Goal: Task Accomplishment & Management: Complete application form

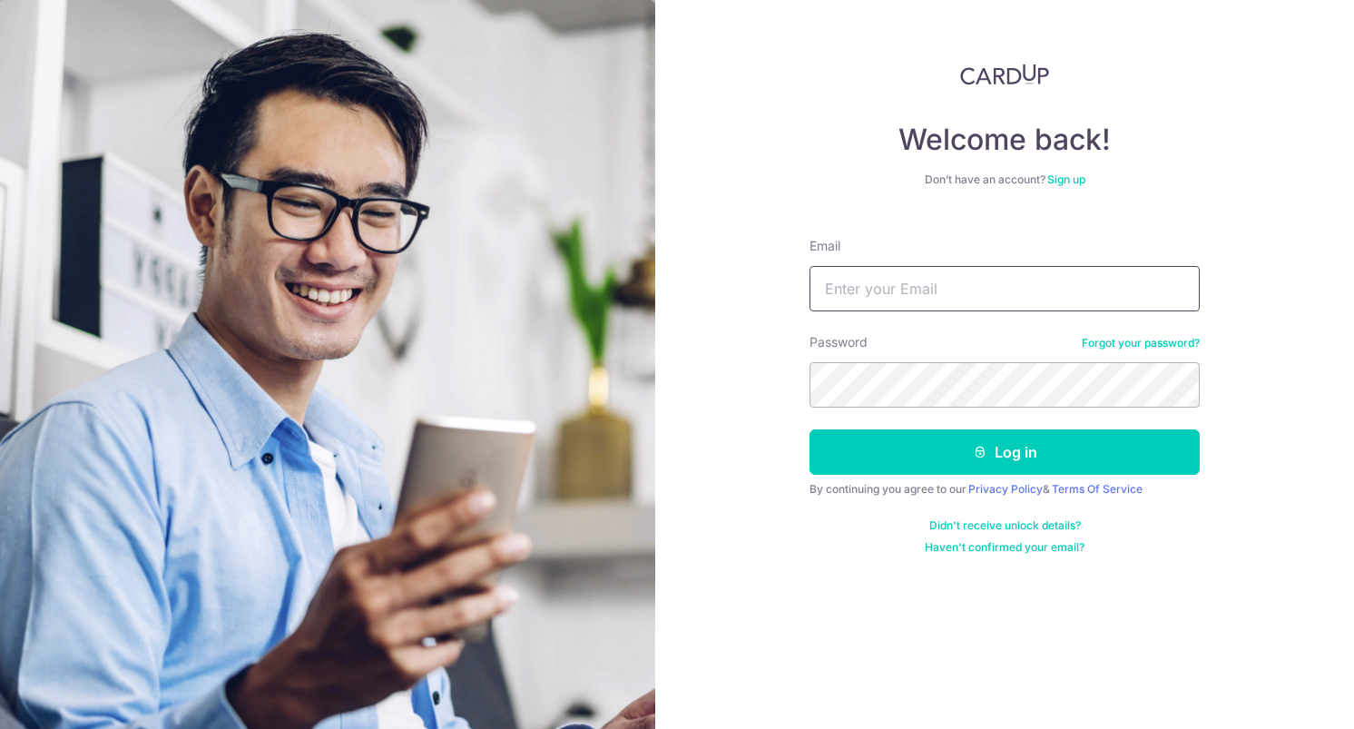
click at [868, 284] on input "Email" at bounding box center [1004, 288] width 390 height 45
click at [1067, 177] on link "Sign up" at bounding box center [1066, 179] width 38 height 14
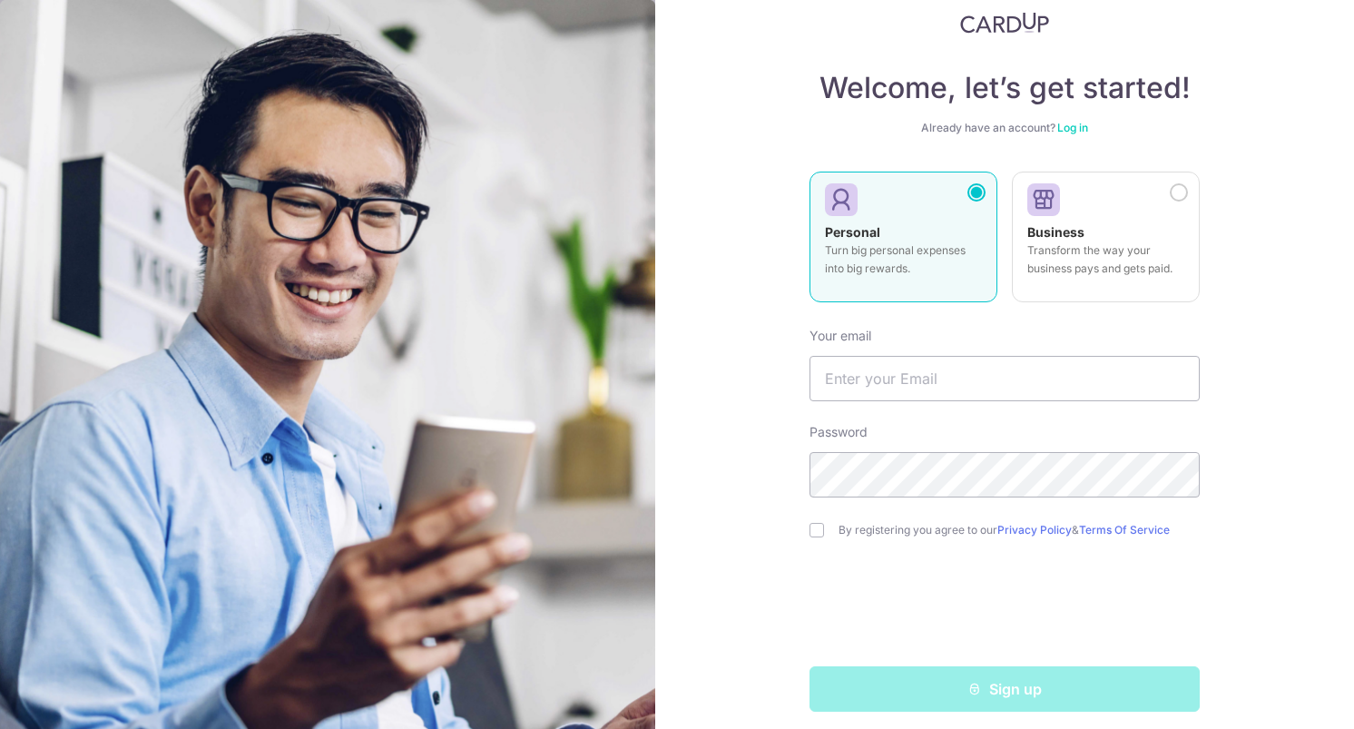
scroll to position [64, 0]
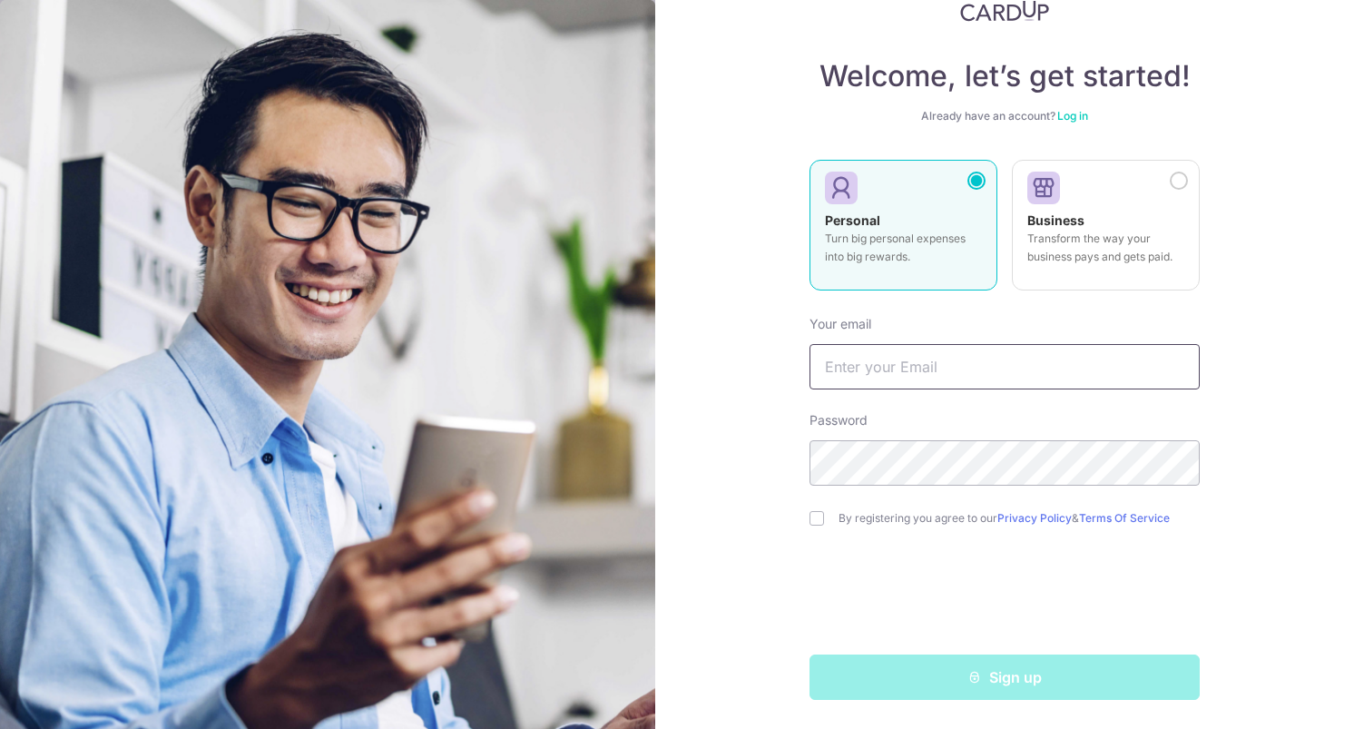
click at [937, 364] on input "text" at bounding box center [1004, 366] width 390 height 45
type input "[EMAIL_ADDRESS][DOMAIN_NAME]"
click at [814, 518] on input "checkbox" at bounding box center [816, 518] width 15 height 15
checkbox input "true"
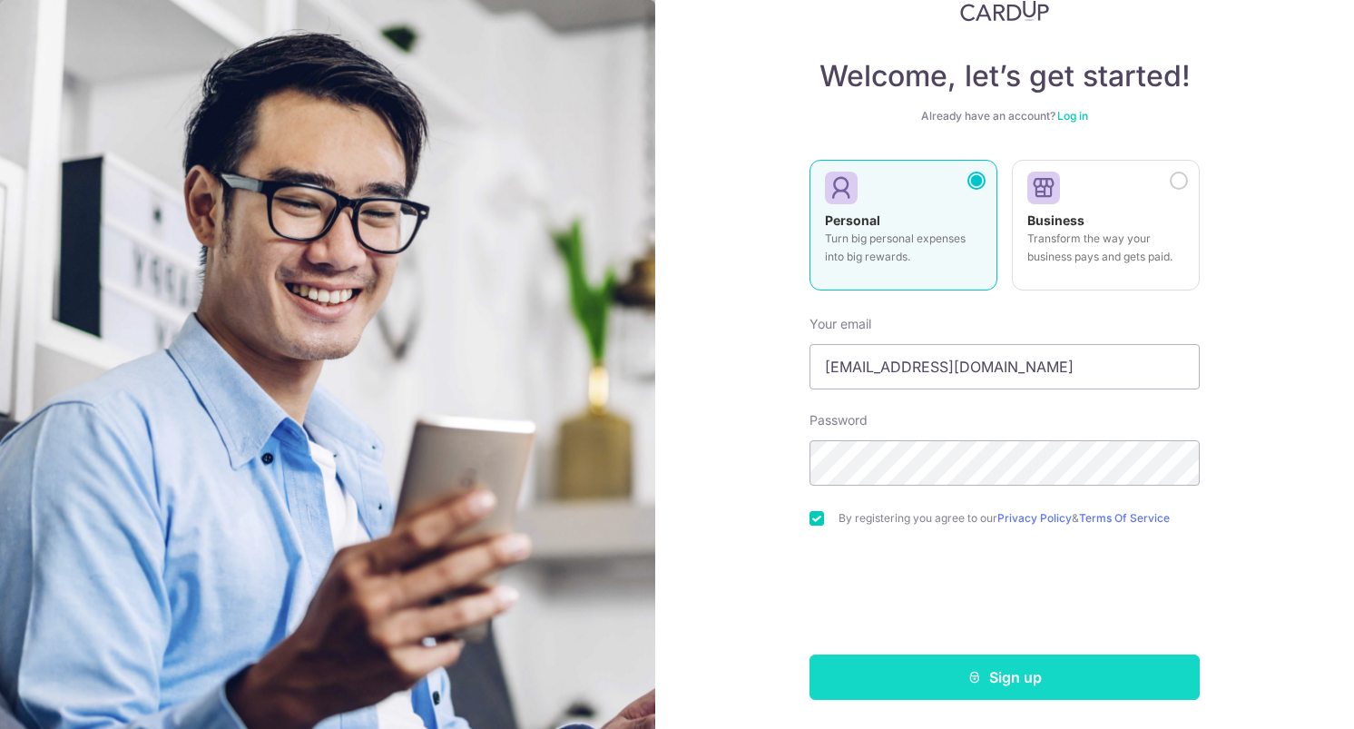
click at [968, 670] on icon "submit" at bounding box center [974, 677] width 15 height 15
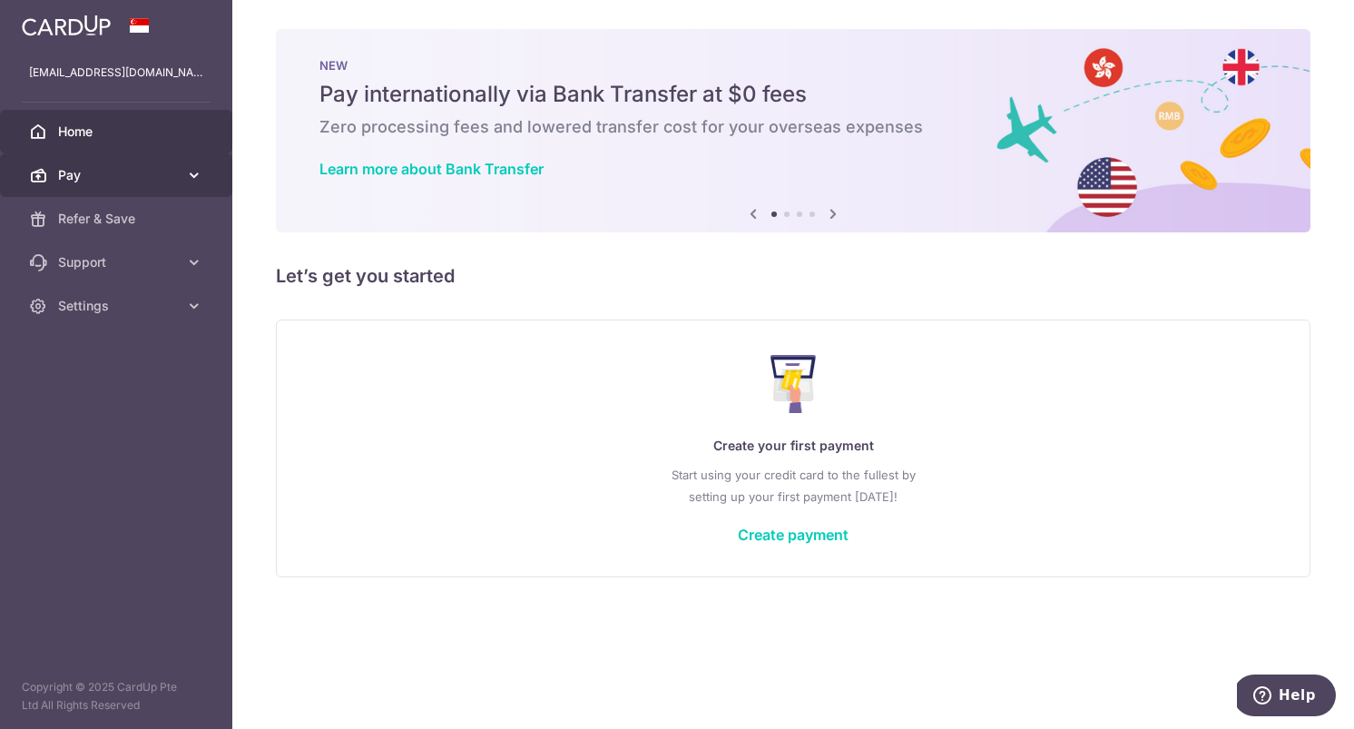
click at [193, 175] on icon at bounding box center [194, 175] width 18 height 18
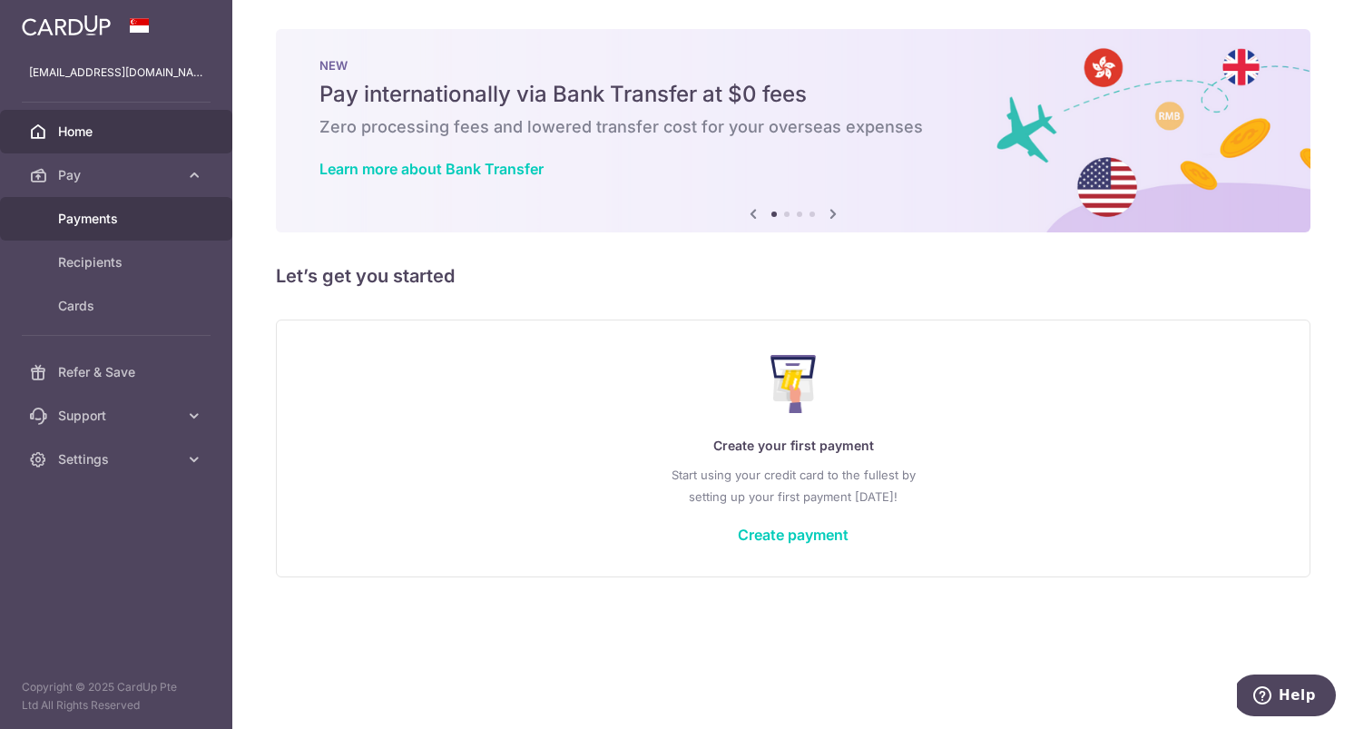
click at [111, 221] on span "Payments" at bounding box center [118, 219] width 120 height 18
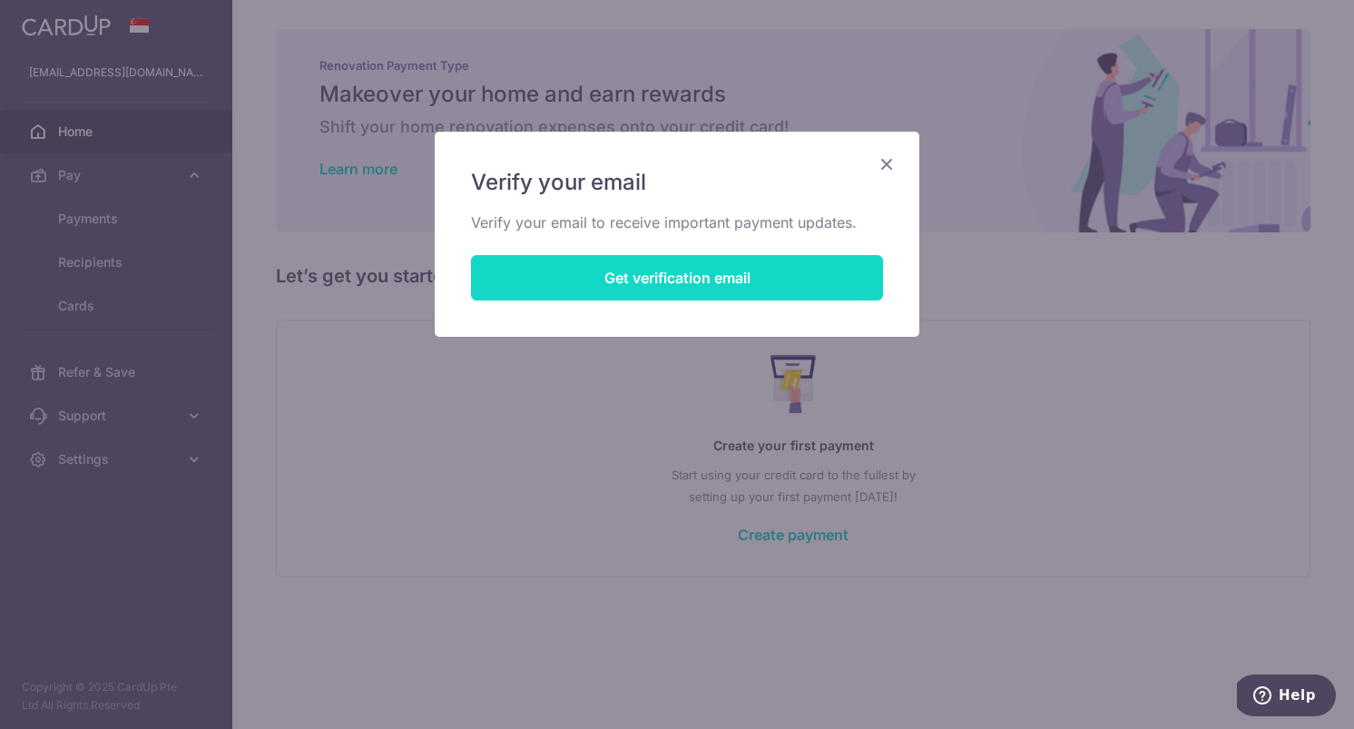
click at [710, 292] on button "Get verification email" at bounding box center [677, 277] width 412 height 45
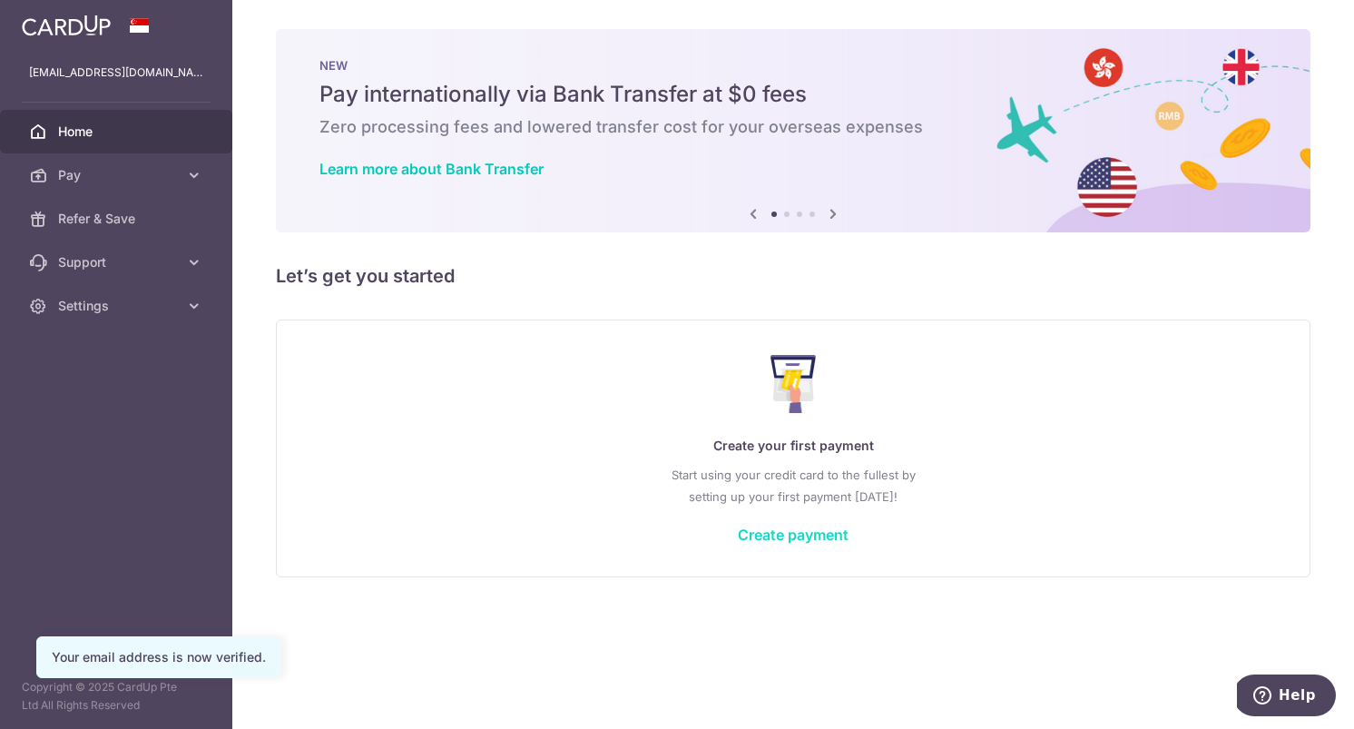
click at [774, 533] on link "Create payment" at bounding box center [793, 534] width 111 height 18
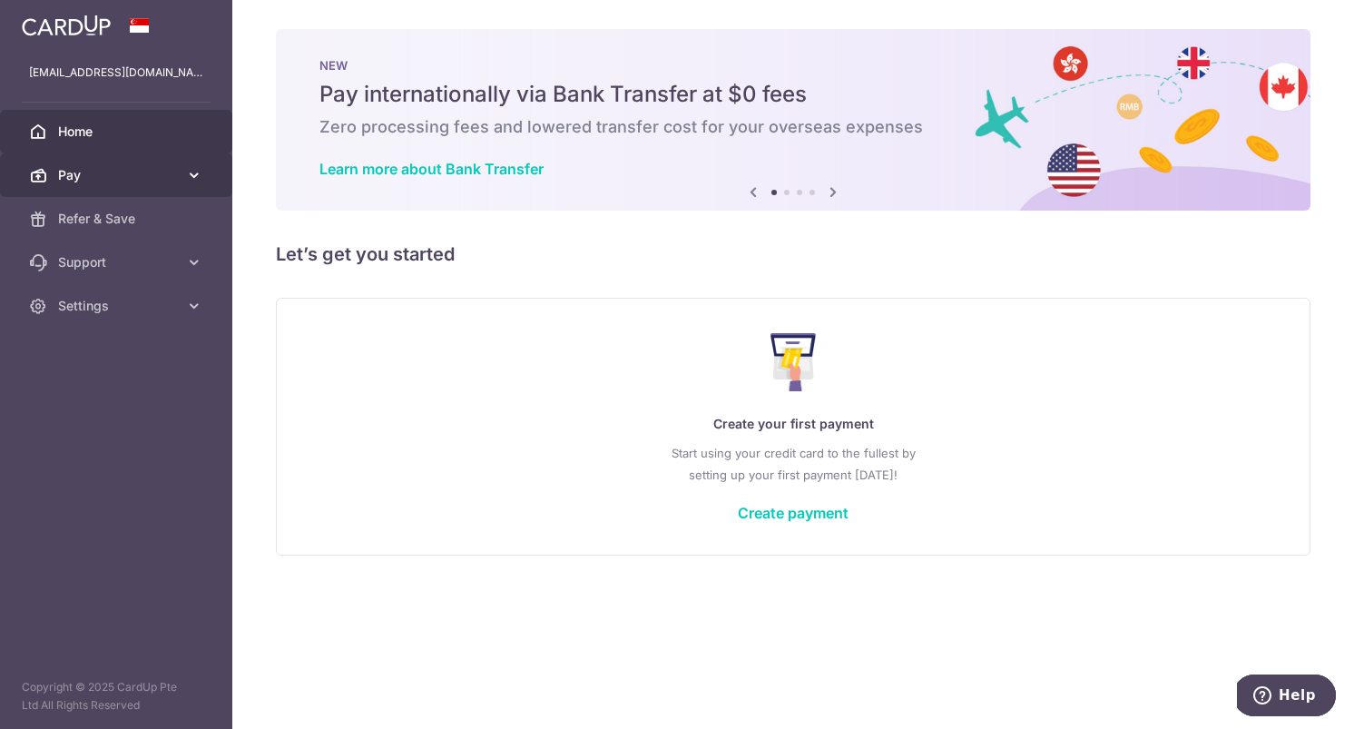
click at [191, 180] on icon at bounding box center [194, 175] width 18 height 18
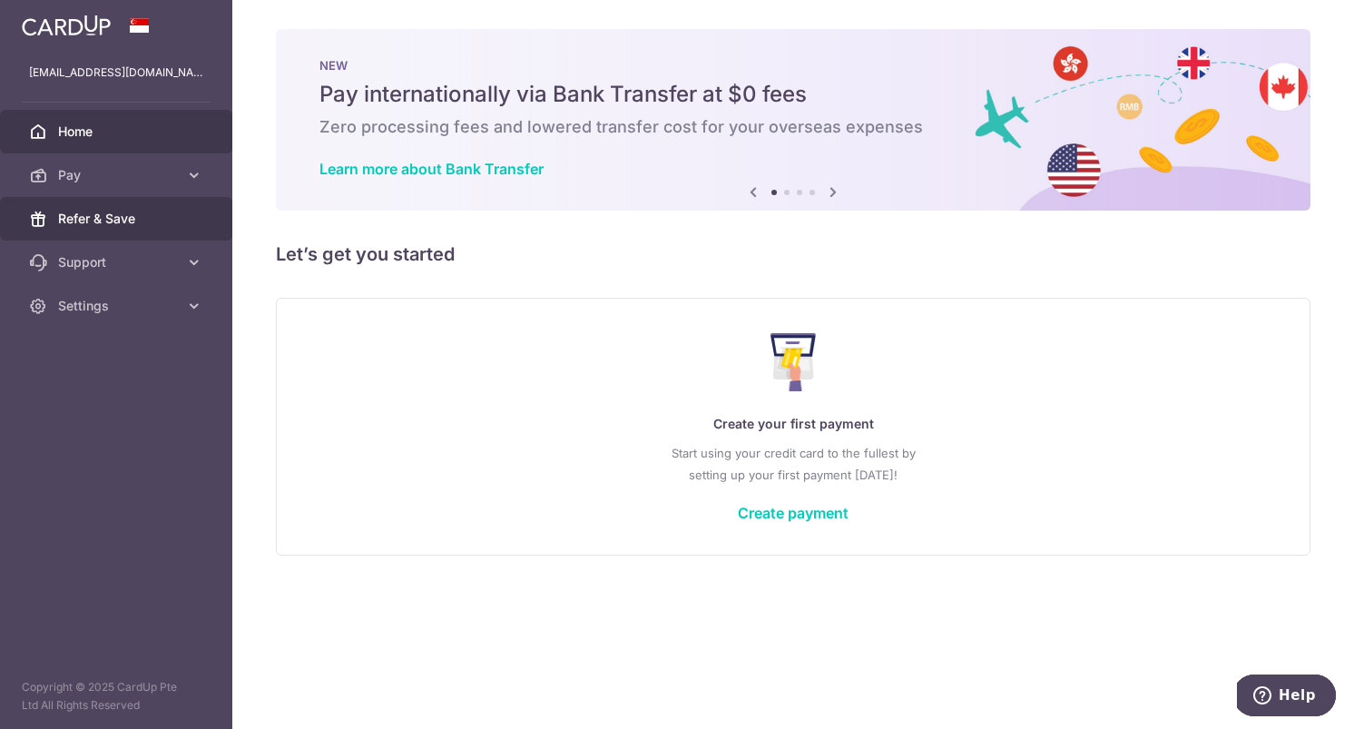
click at [115, 213] on span "Refer & Save" at bounding box center [118, 219] width 120 height 18
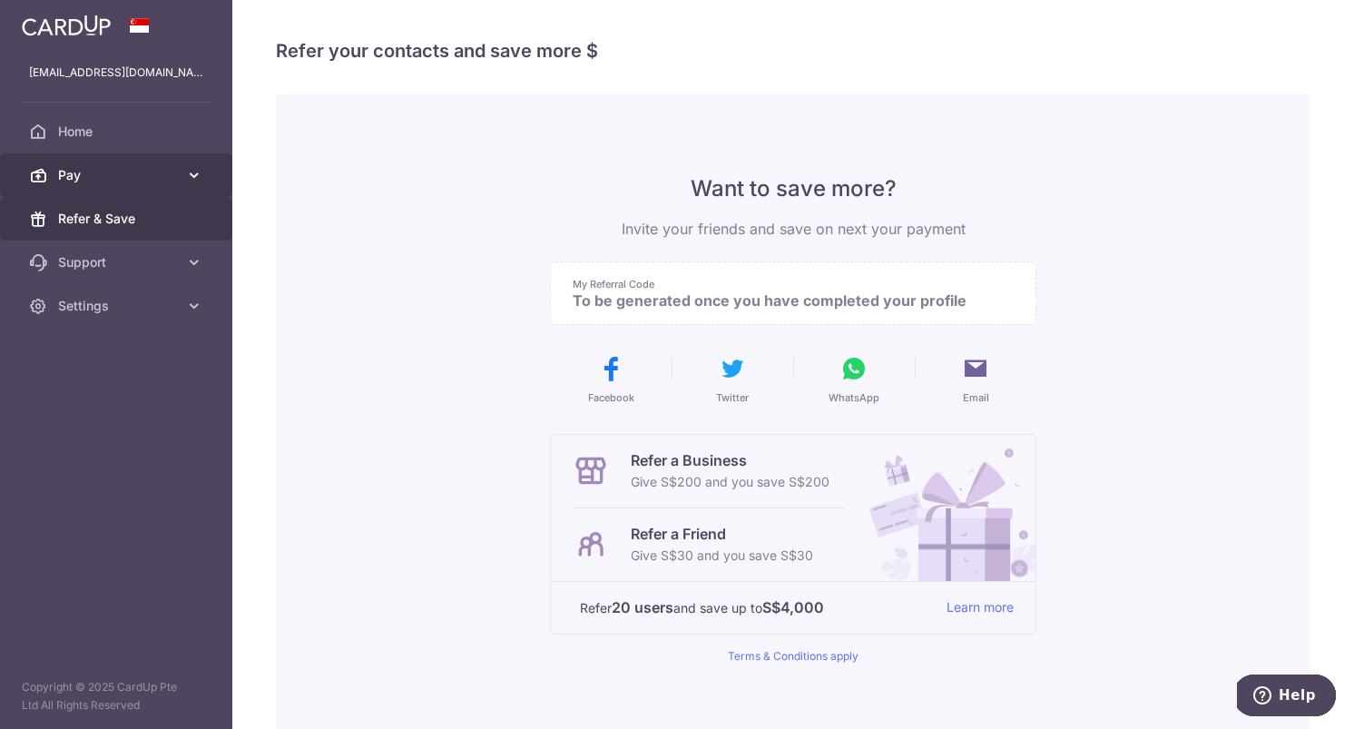
click at [187, 176] on icon at bounding box center [194, 175] width 18 height 18
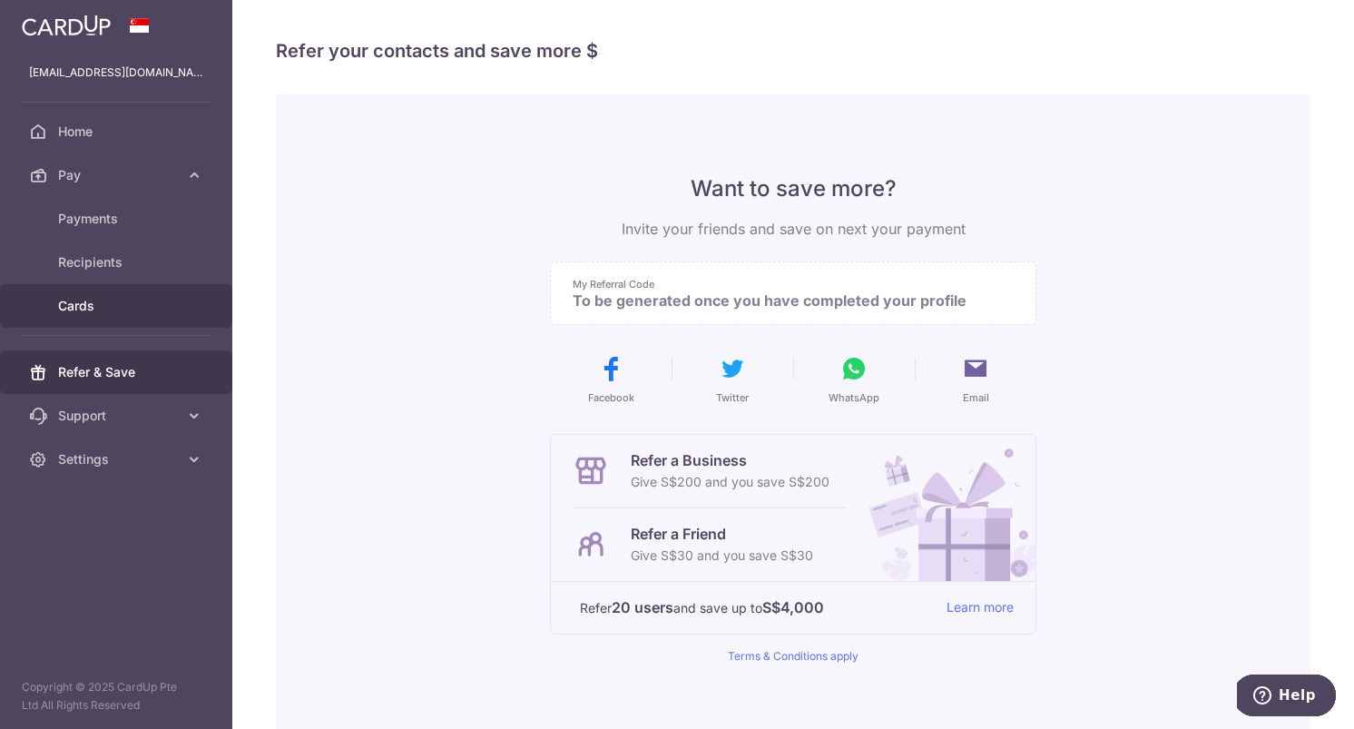
click at [108, 318] on link "Cards" at bounding box center [116, 306] width 232 height 44
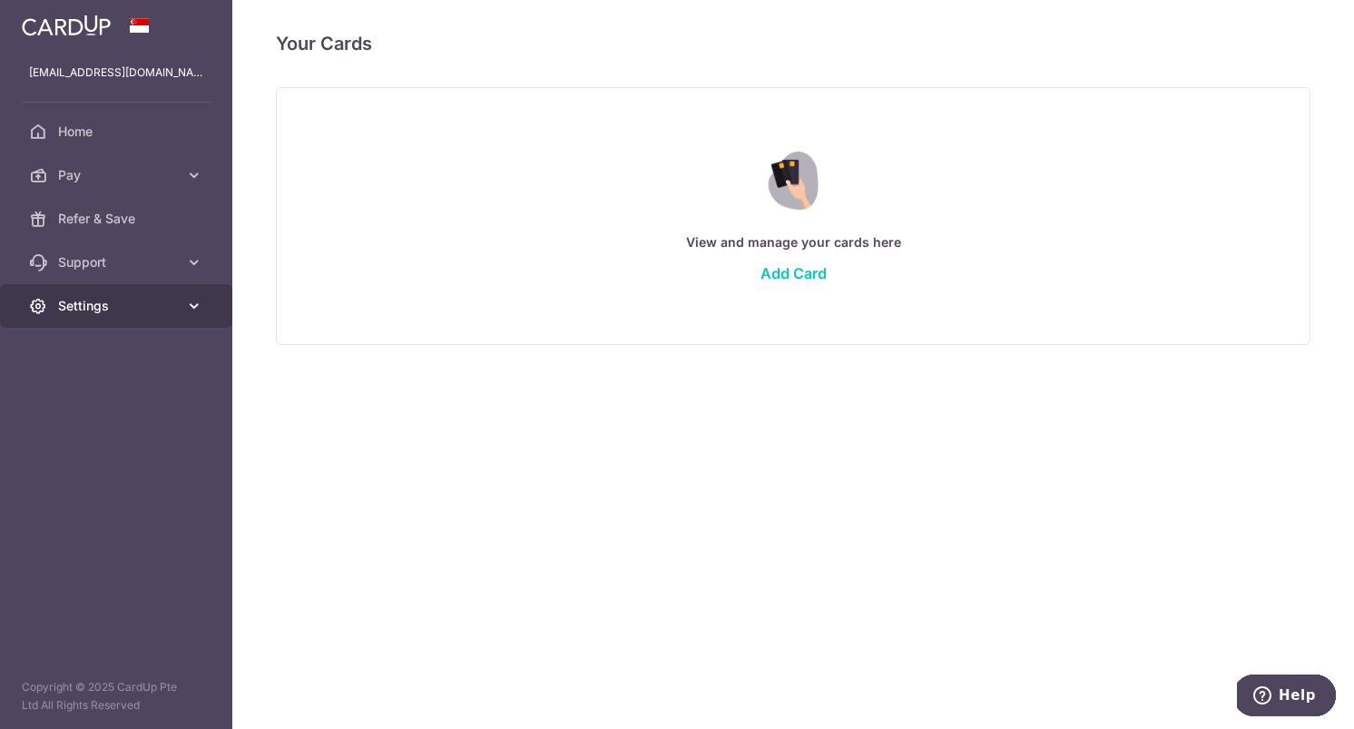
click at [183, 311] on link "Settings" at bounding box center [116, 306] width 232 height 44
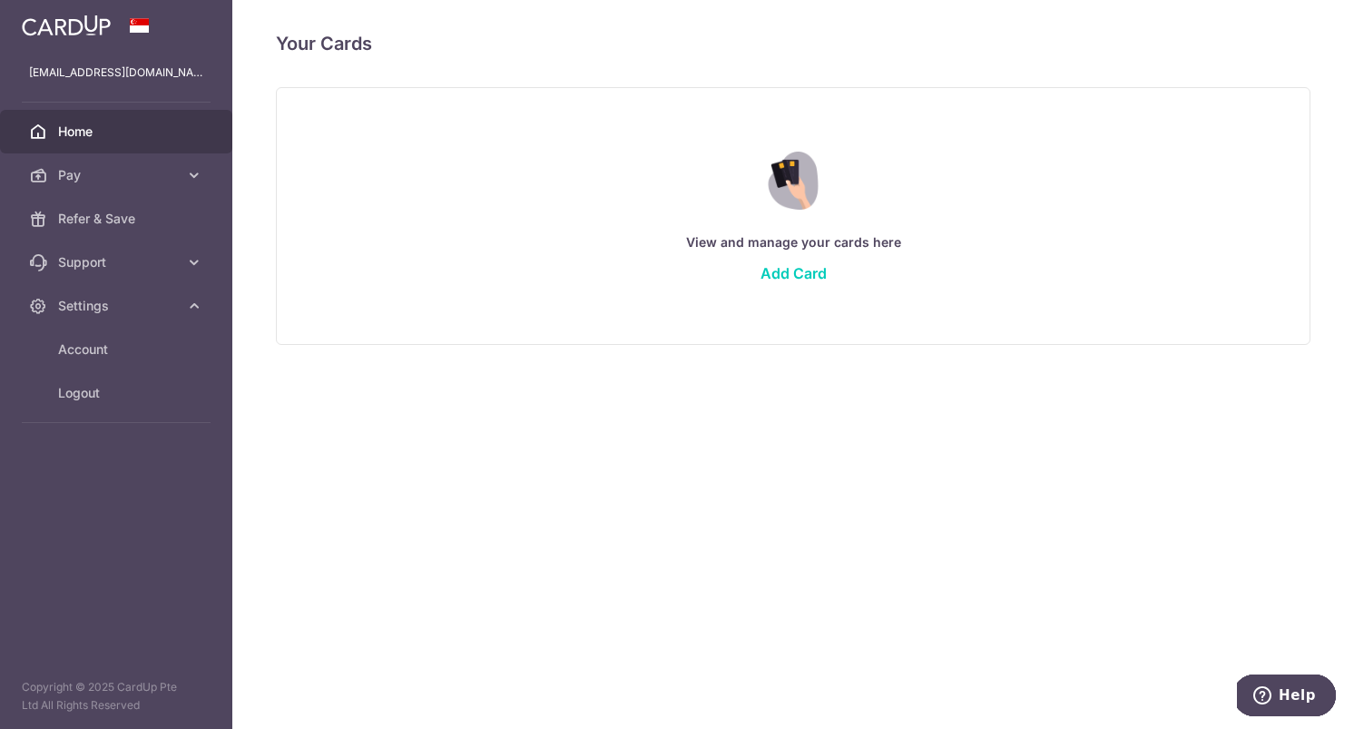
click at [89, 122] on span "Home" at bounding box center [118, 131] width 120 height 18
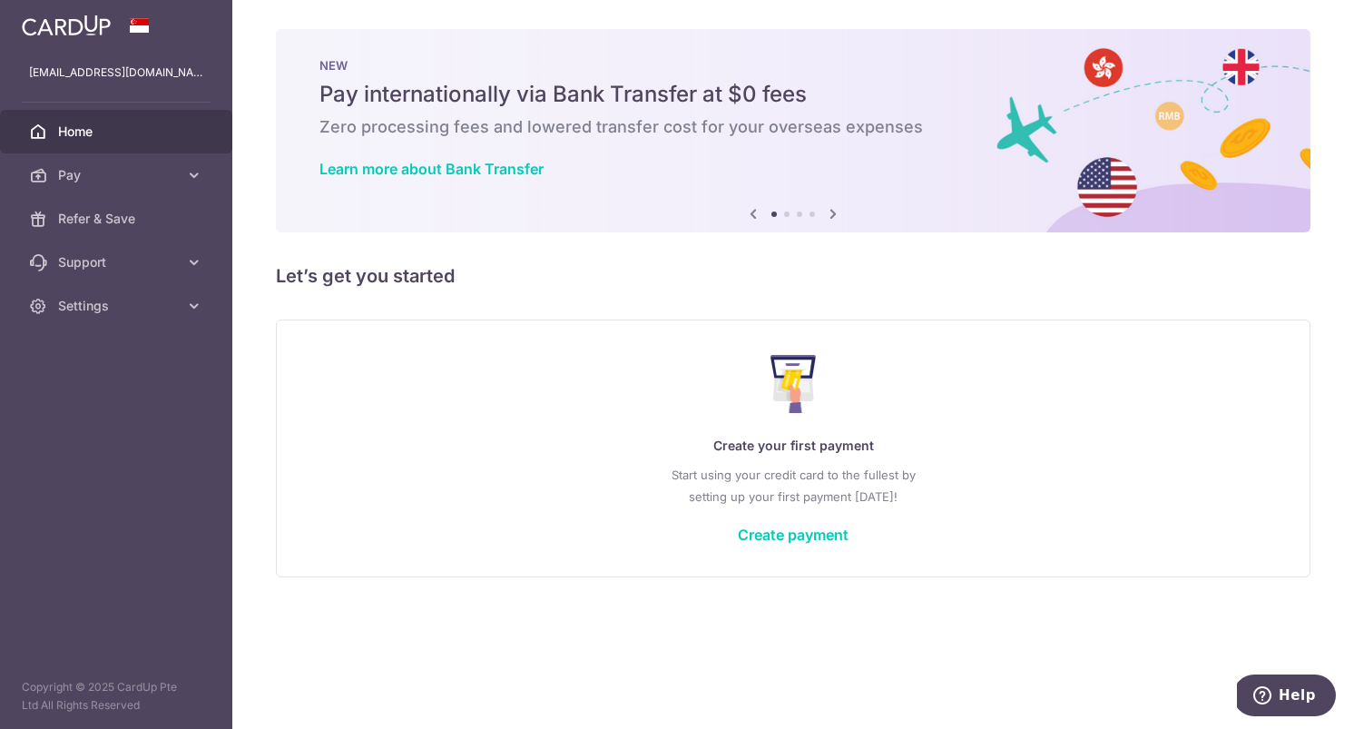
click at [833, 213] on icon at bounding box center [833, 213] width 22 height 23
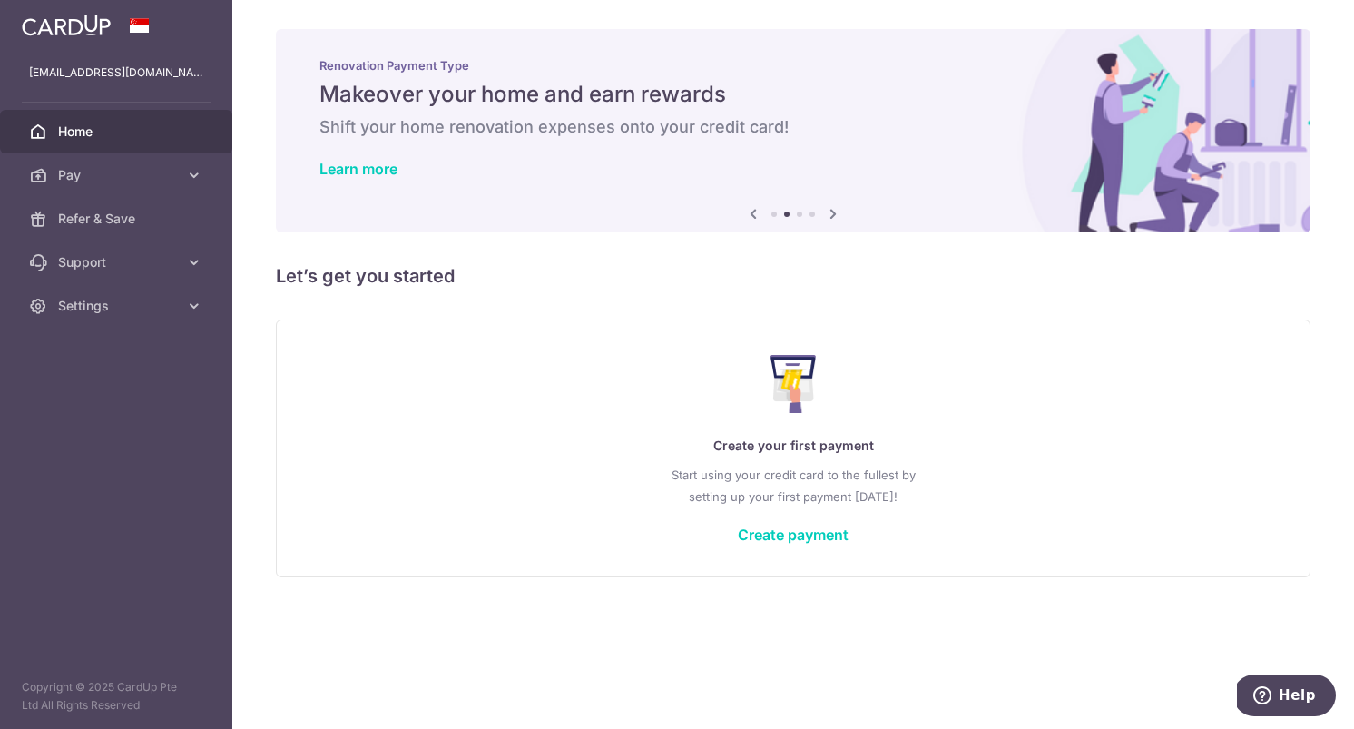
click at [833, 213] on icon at bounding box center [833, 213] width 22 height 23
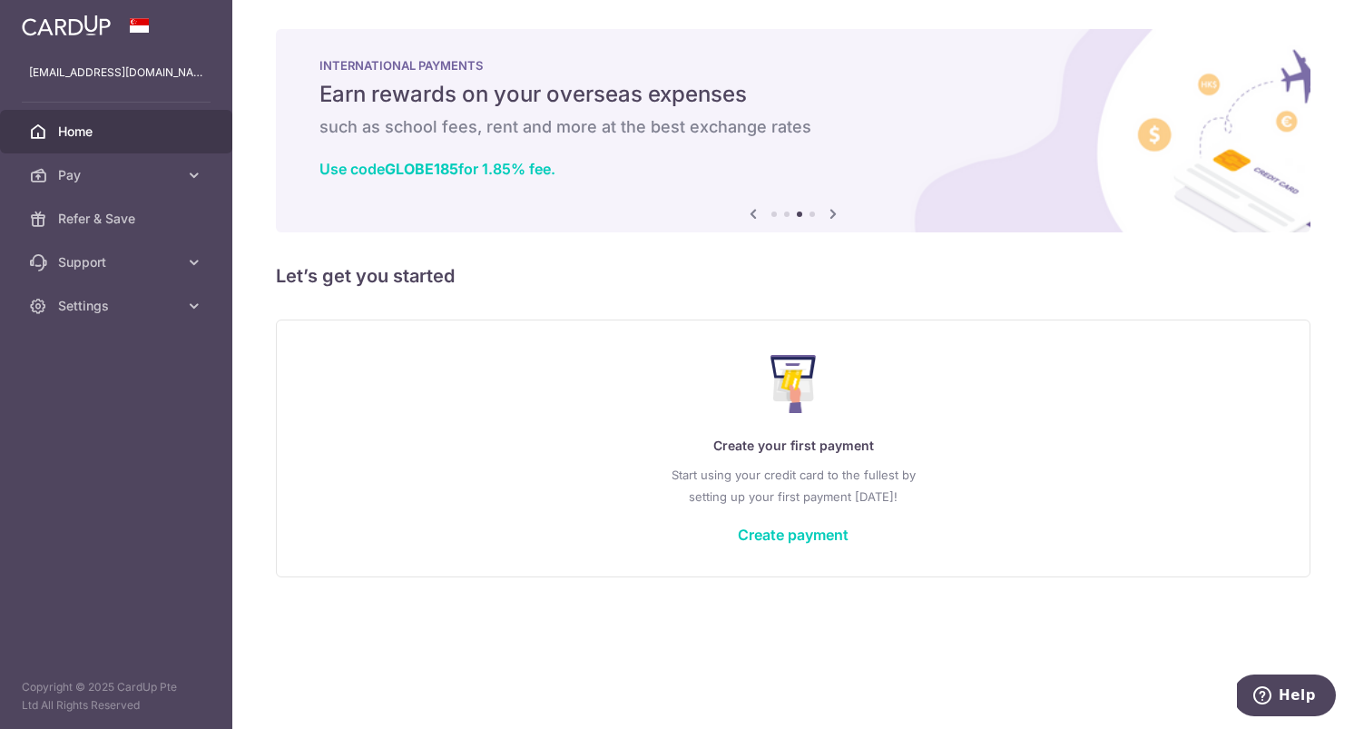
click at [833, 213] on icon at bounding box center [833, 213] width 22 height 23
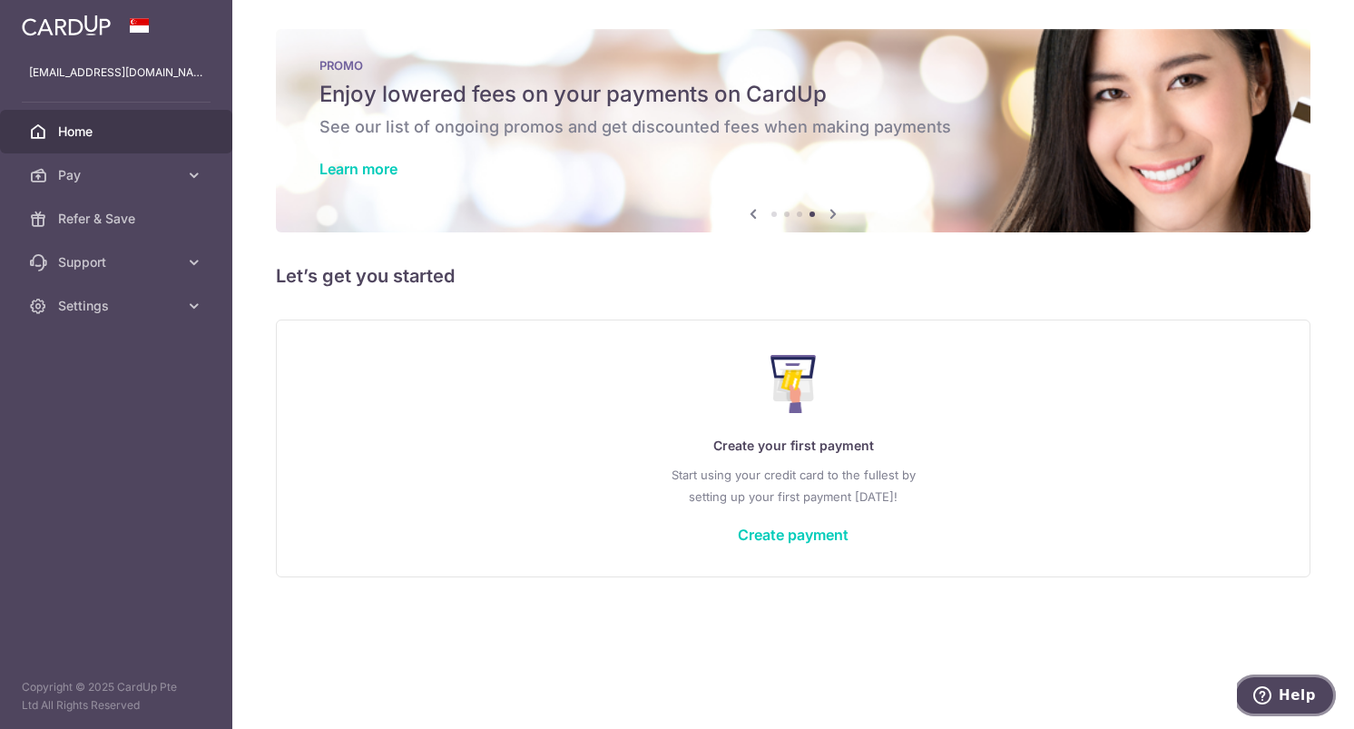
click at [1301, 699] on span "Help" at bounding box center [1296, 695] width 37 height 16
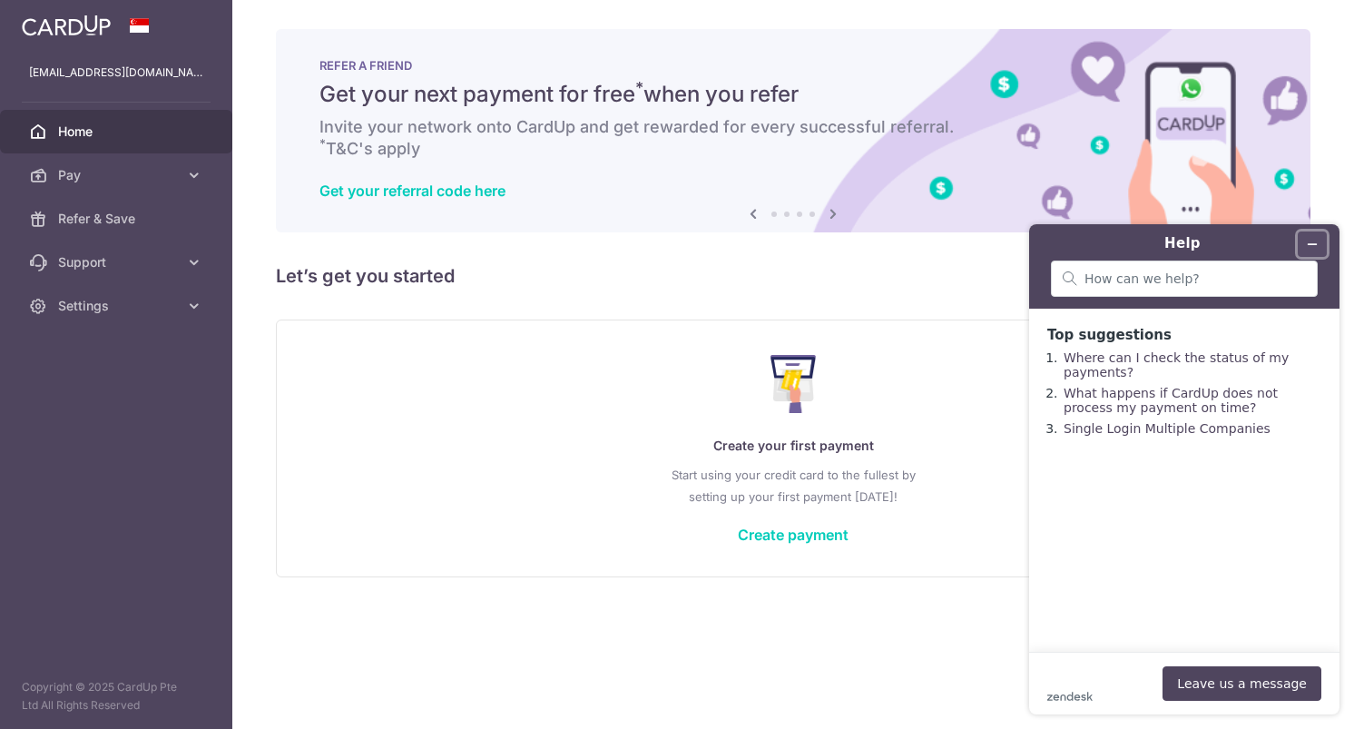
click at [1316, 243] on icon "Minimise widget" at bounding box center [1312, 244] width 13 height 13
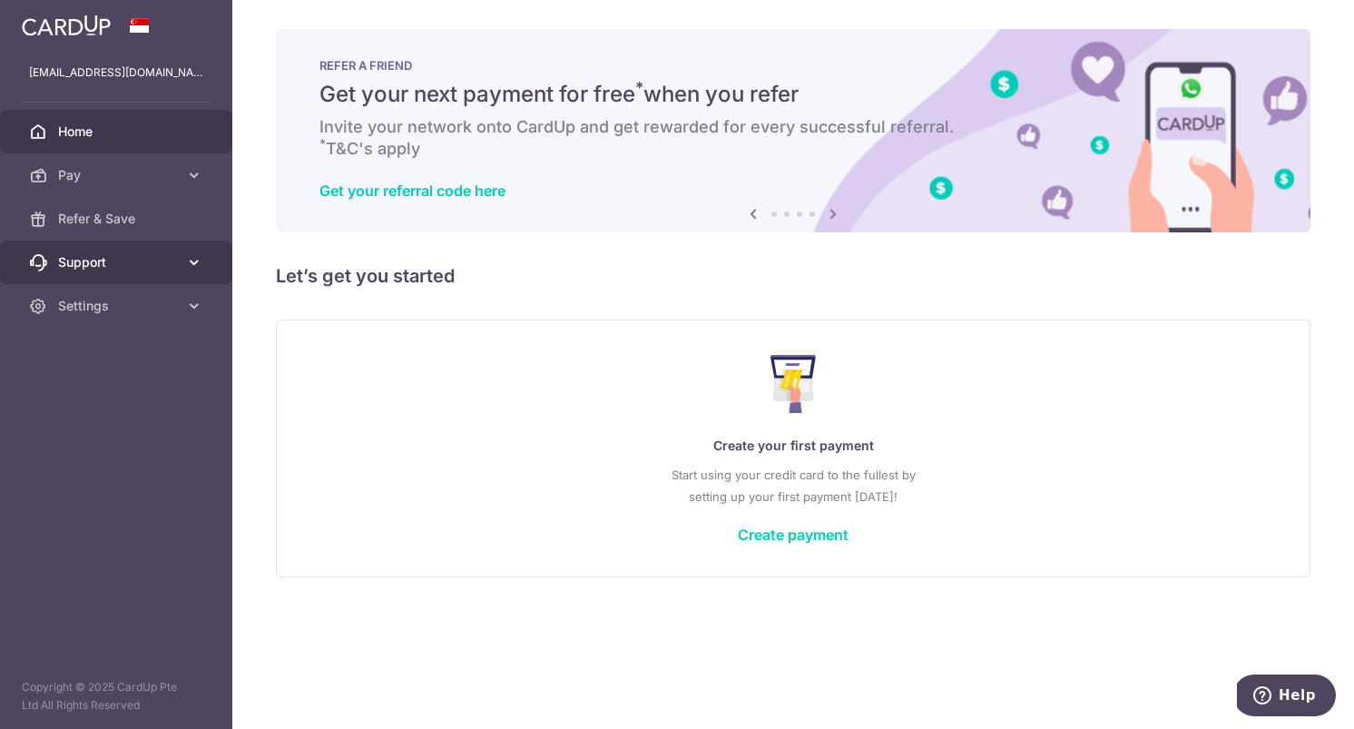
click at [193, 260] on icon at bounding box center [194, 262] width 18 height 18
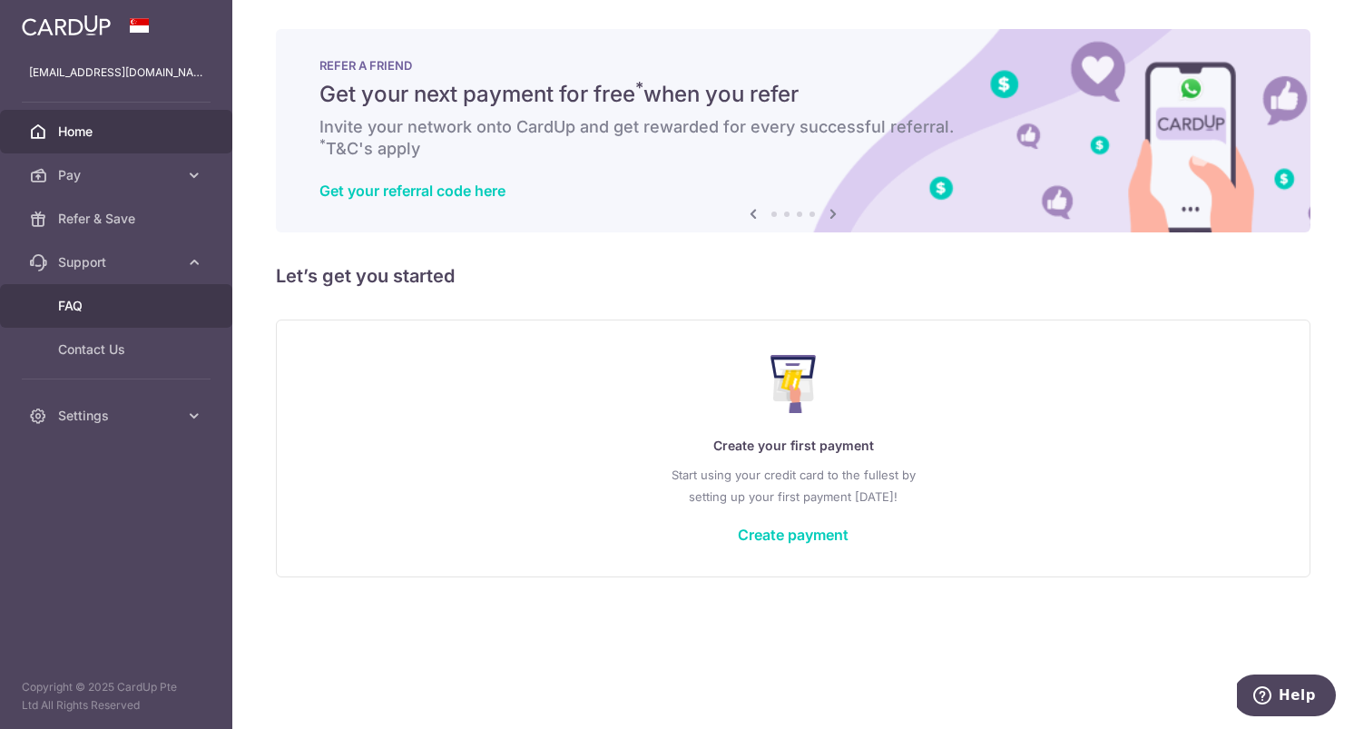
click at [75, 300] on span "FAQ" at bounding box center [118, 306] width 120 height 18
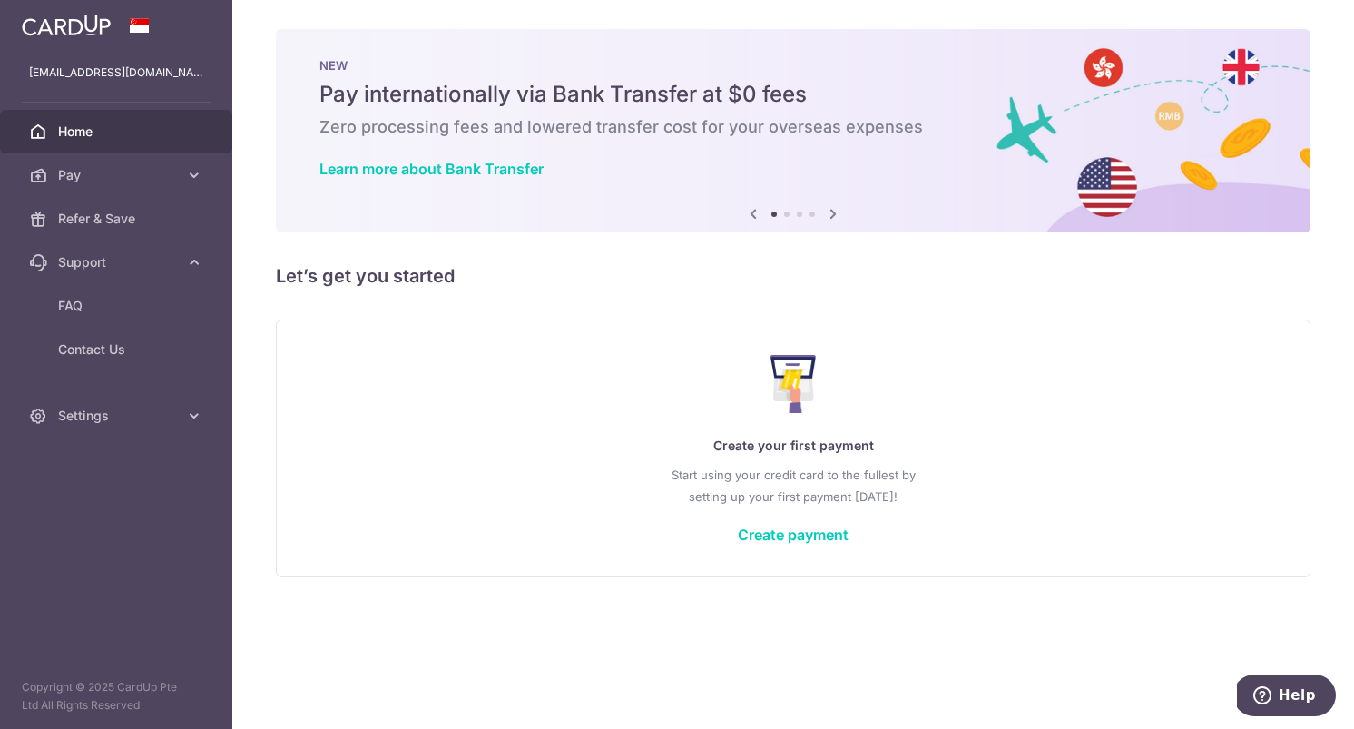
click at [45, 31] on img at bounding box center [66, 26] width 89 height 22
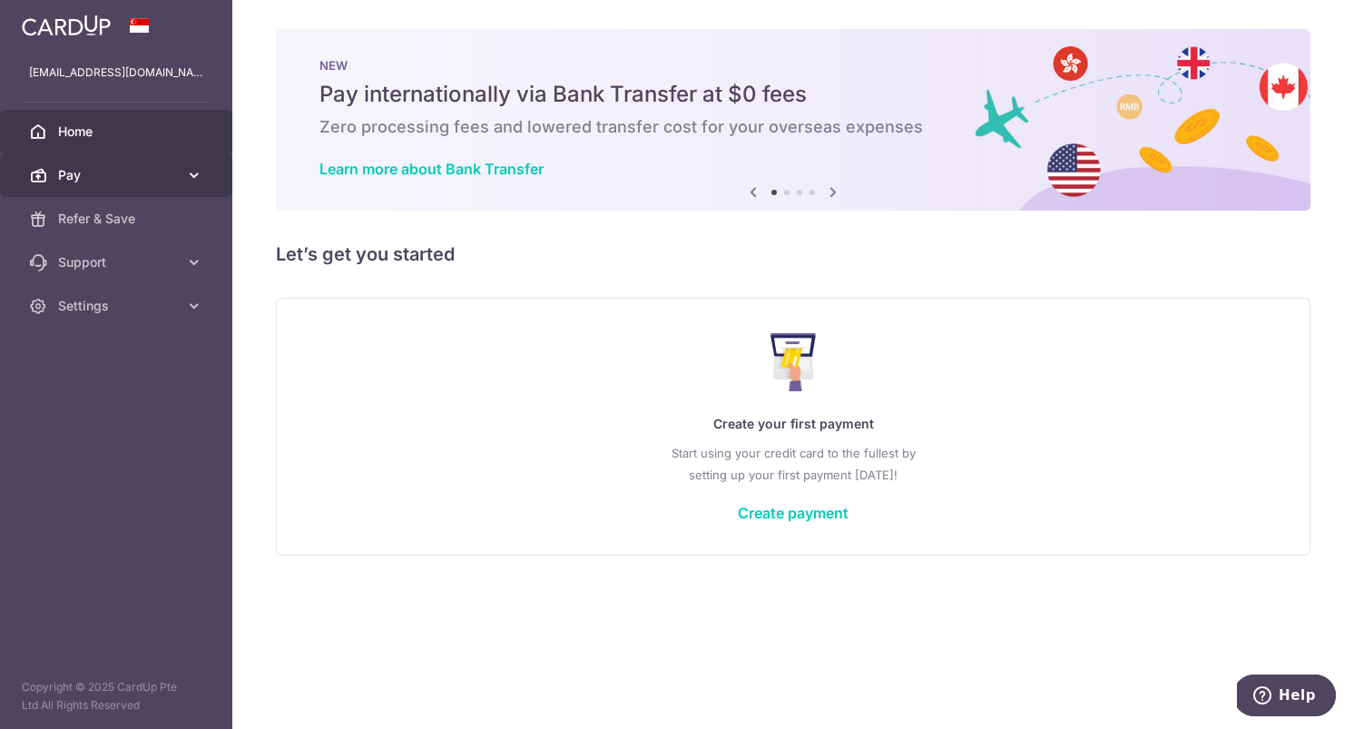
click at [191, 176] on icon at bounding box center [194, 175] width 18 height 18
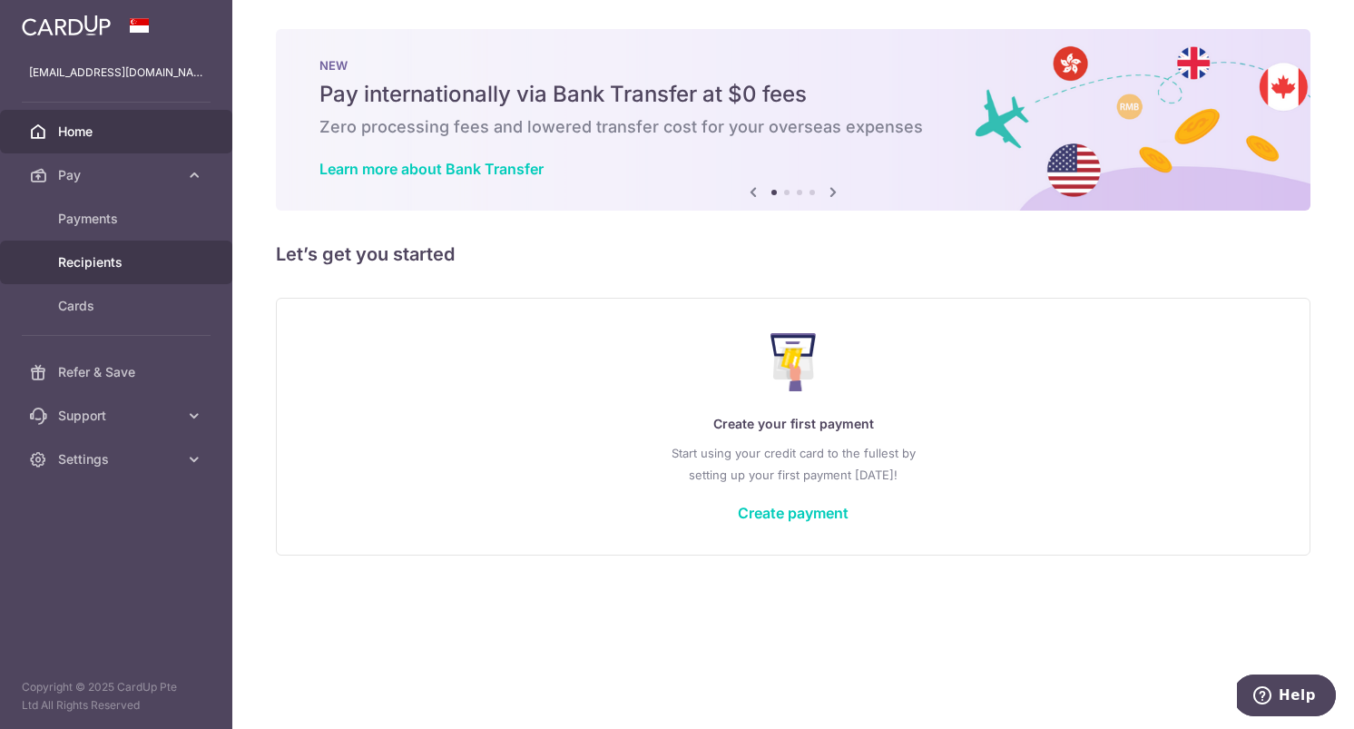
click at [110, 255] on span "Recipients" at bounding box center [118, 262] width 120 height 18
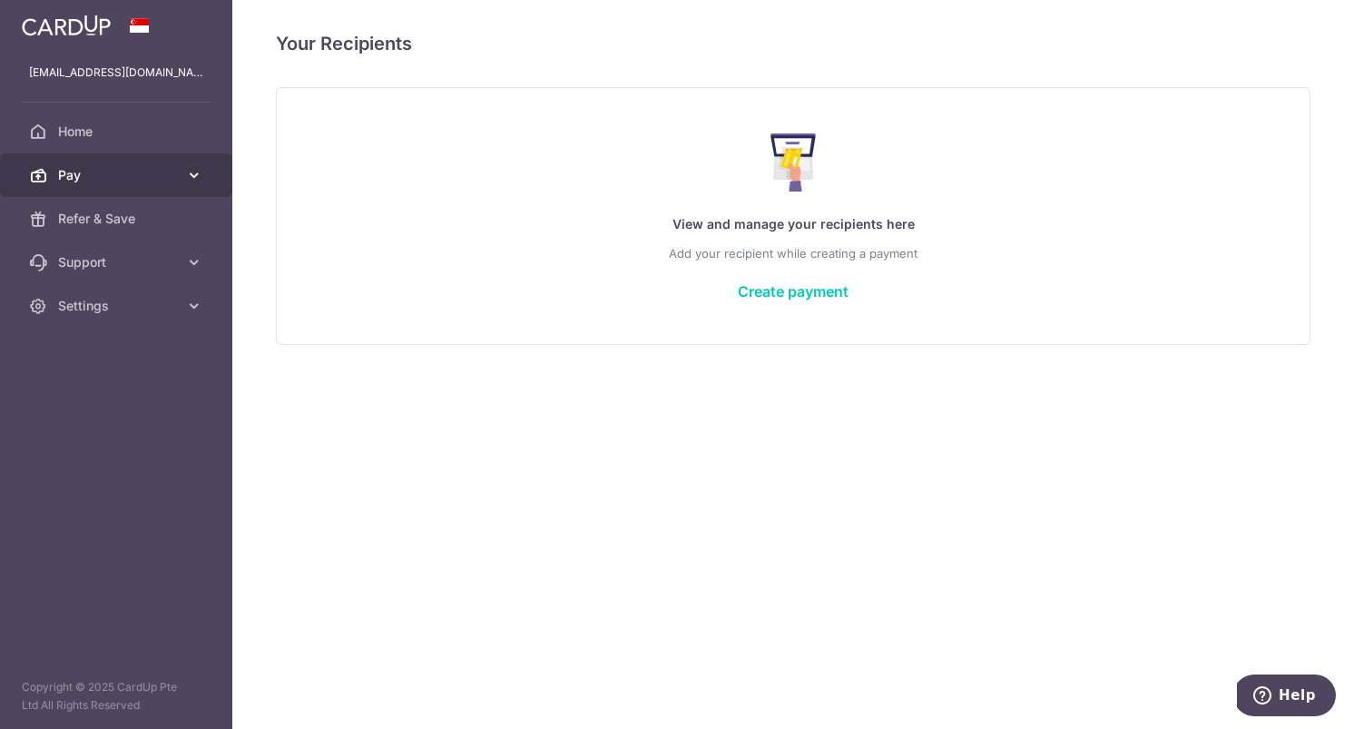
click at [200, 169] on icon at bounding box center [194, 175] width 18 height 18
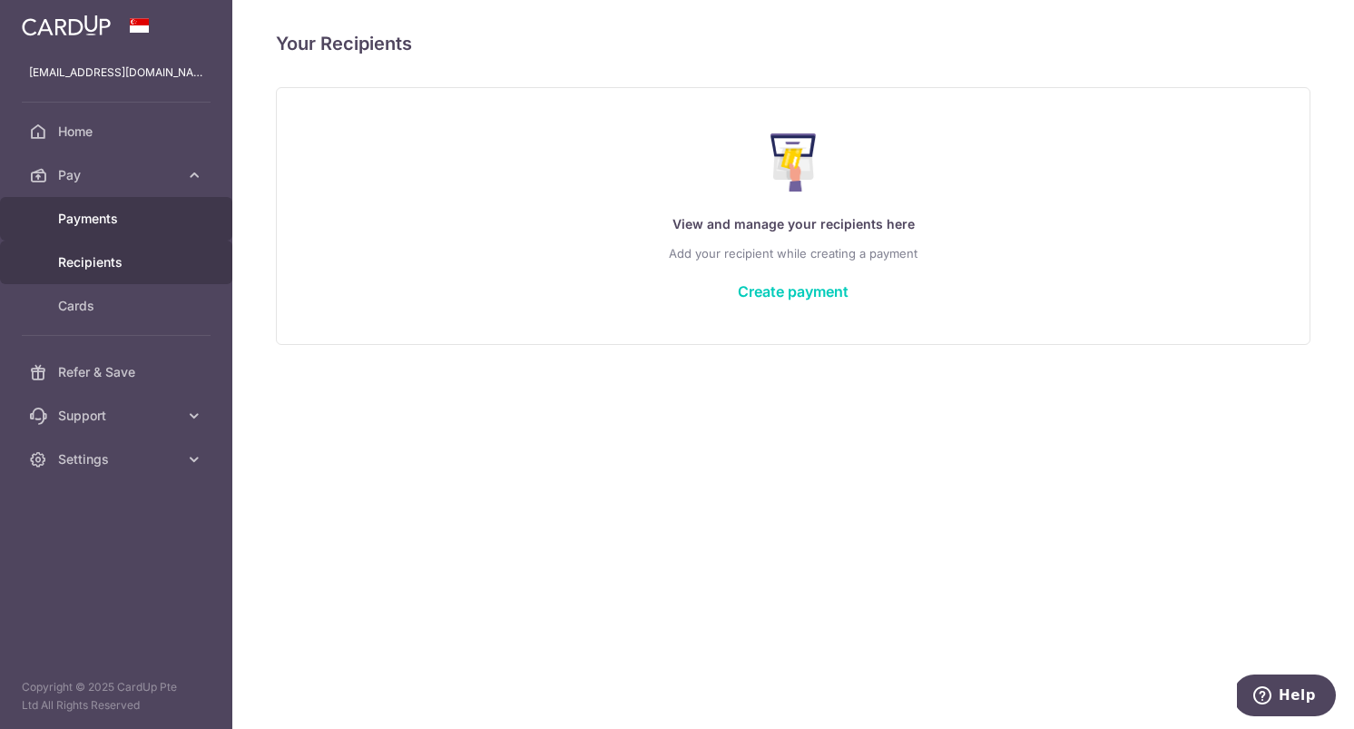
click at [99, 223] on span "Payments" at bounding box center [118, 219] width 120 height 18
